Goal: Task Accomplishment & Management: Use online tool/utility

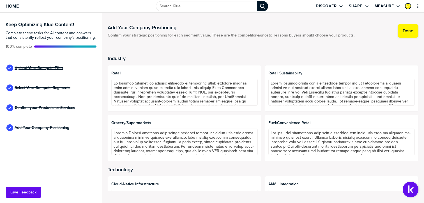
click at [46, 70] on span "Upload Your Compete Files" at bounding box center [39, 68] width 48 height 4
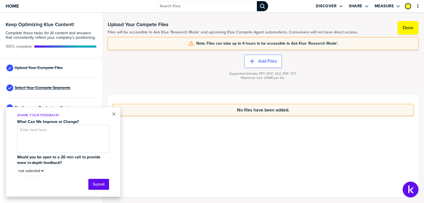
click at [43, 89] on span "Select Your Compete Segments" at bounding box center [43, 88] width 56 height 4
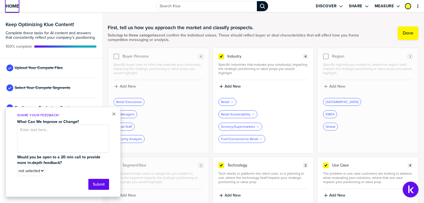
click at [8, 4] on span "Home" at bounding box center [12, 6] width 13 height 5
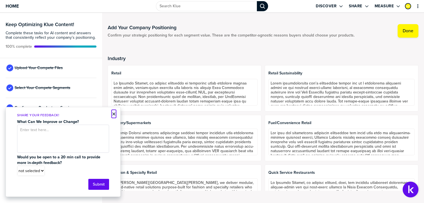
click at [112, 114] on button "×" at bounding box center [114, 113] width 4 height 7
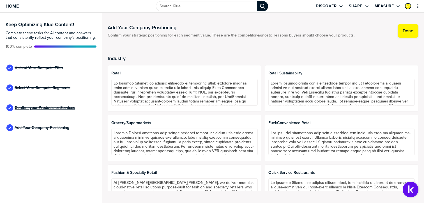
click at [55, 106] on span "Confirm your Products or Services" at bounding box center [45, 107] width 61 height 4
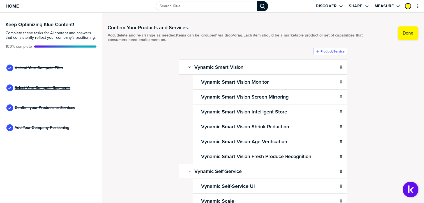
click at [45, 86] on span "Select Your Compete Segments" at bounding box center [43, 88] width 56 height 4
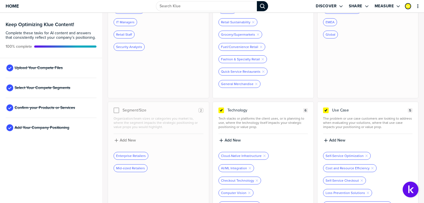
scroll to position [114, 0]
